Goal: Navigation & Orientation: Find specific page/section

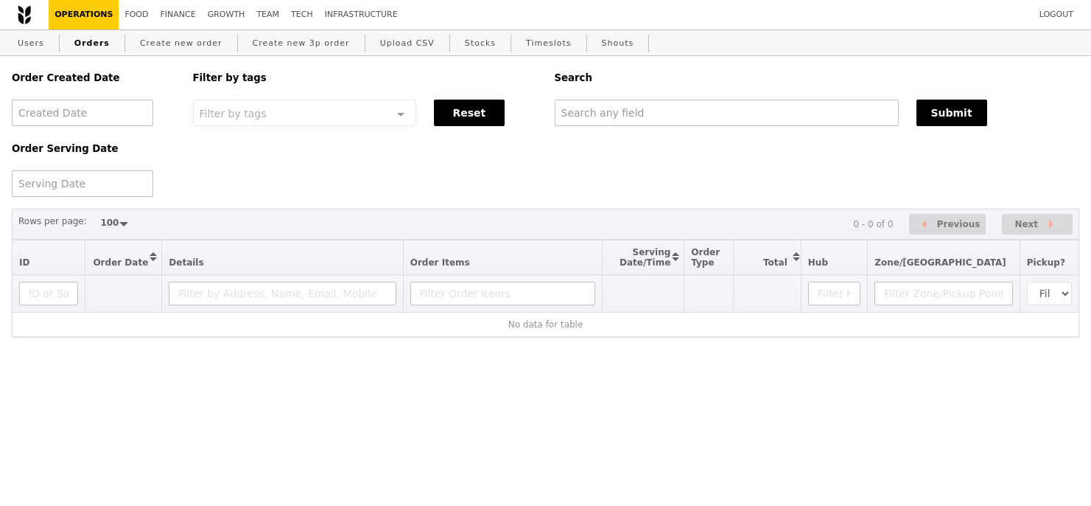
select select "100"
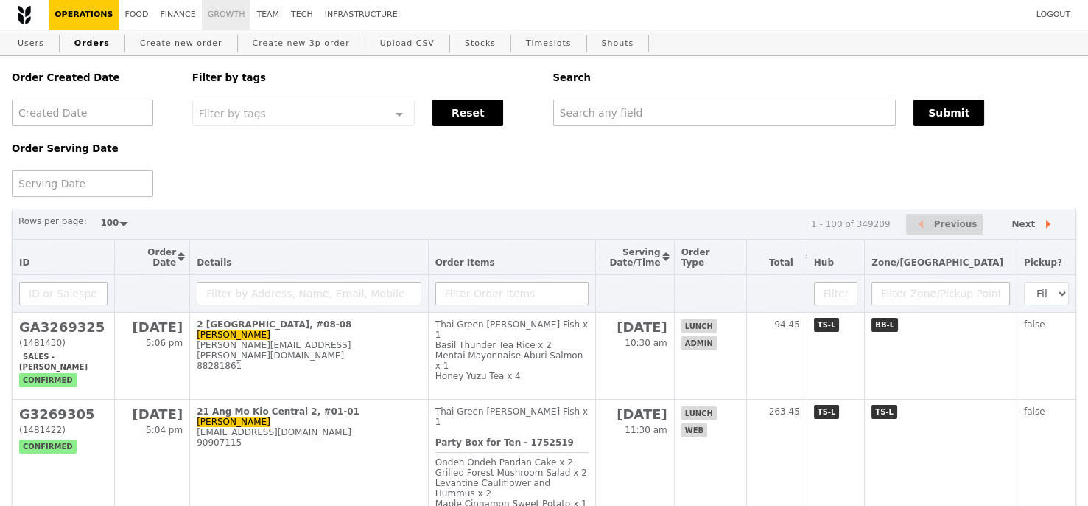
click at [227, 13] on link "Growth" at bounding box center [226, 14] width 49 height 29
